Goal: Information Seeking & Learning: Check status

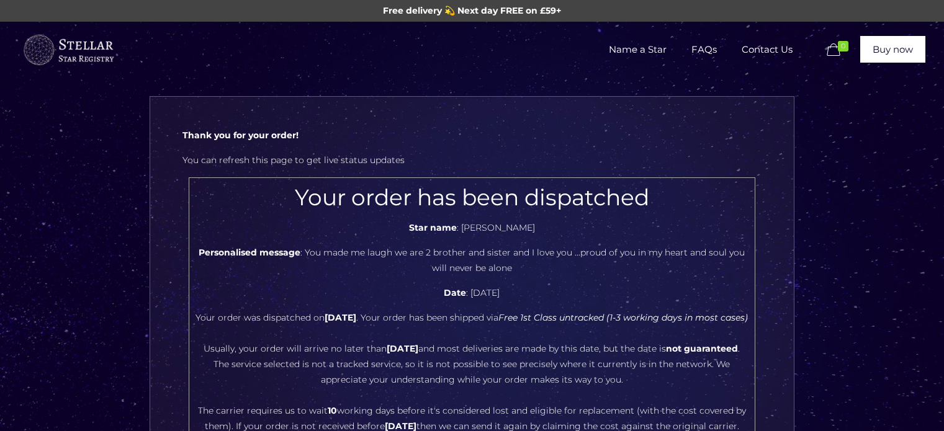
scroll to position [185, 0]
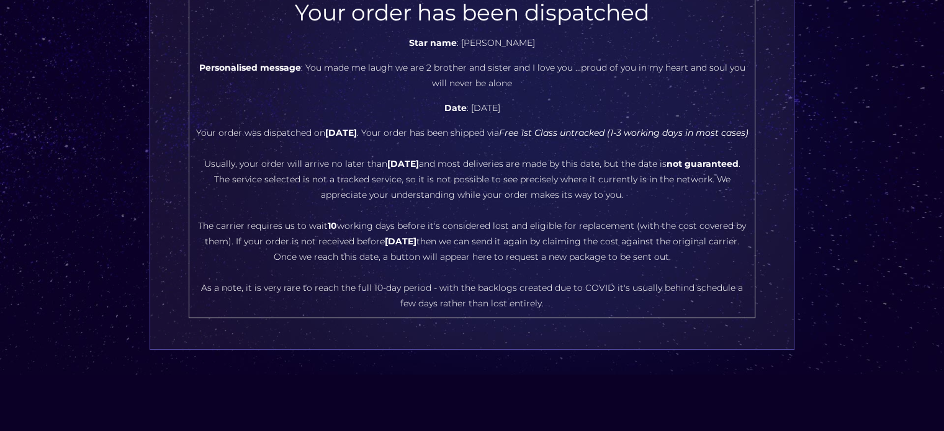
click at [534, 245] on center "Your order has been dispatched Star name : [PERSON_NAME] Personalised message :…" at bounding box center [472, 155] width 553 height 312
click at [534, 245] on center "Your order has been dispatched Star name : JAMES CHARLES KELL Personalised mess…" at bounding box center [472, 155] width 553 height 312
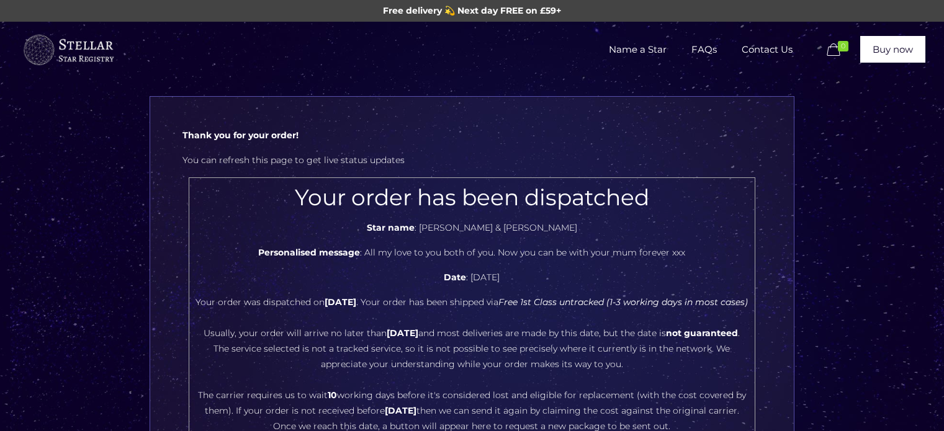
scroll to position [186, 0]
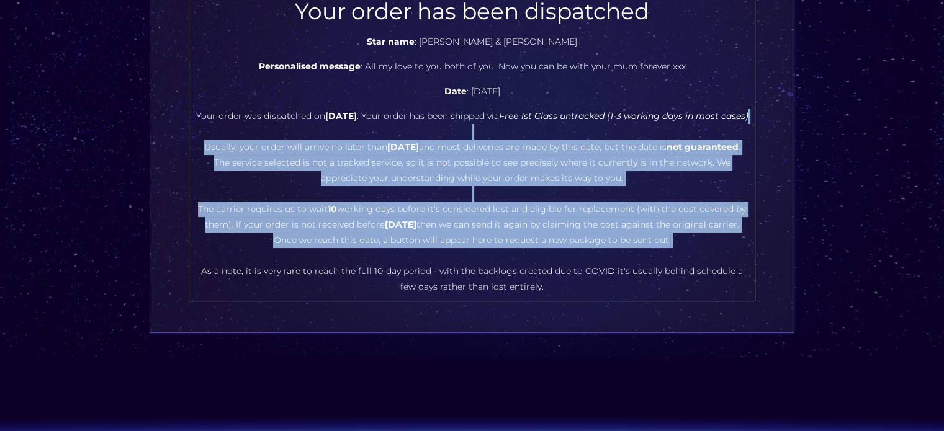
drag, startPoint x: 375, startPoint y: 149, endPoint x: 540, endPoint y: 276, distance: 208.5
click at [540, 276] on center "Your order has been dispatched Star name : [PERSON_NAME] & [PERSON_NAME] Person…" at bounding box center [472, 146] width 553 height 297
